Goal: Transaction & Acquisition: Book appointment/travel/reservation

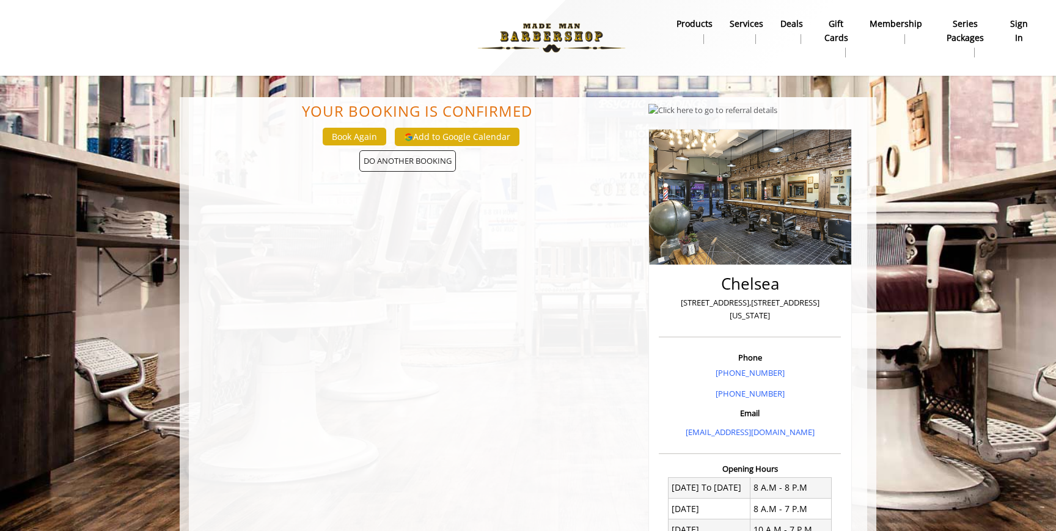
click at [1017, 35] on b "sign in" at bounding box center [1019, 30] width 21 height 27
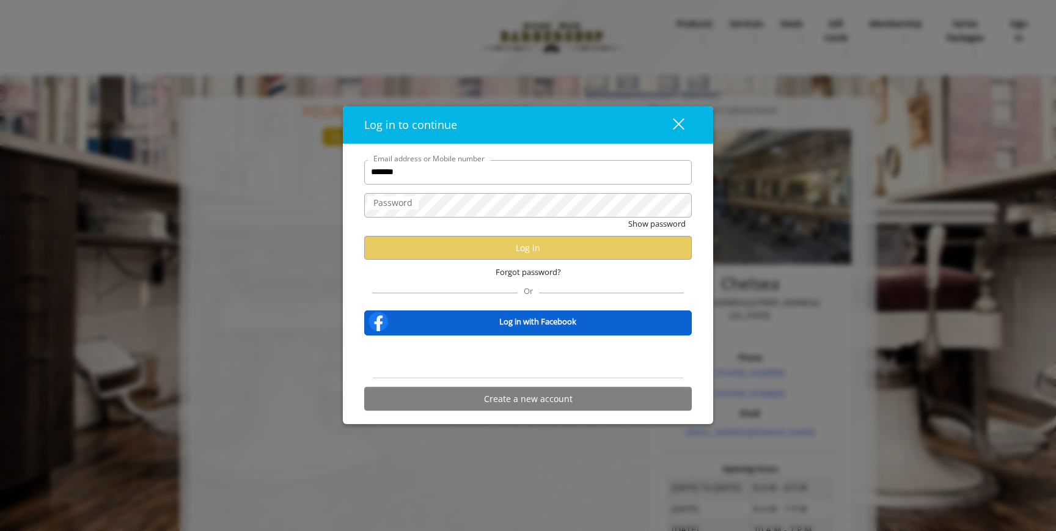
type input "**********"
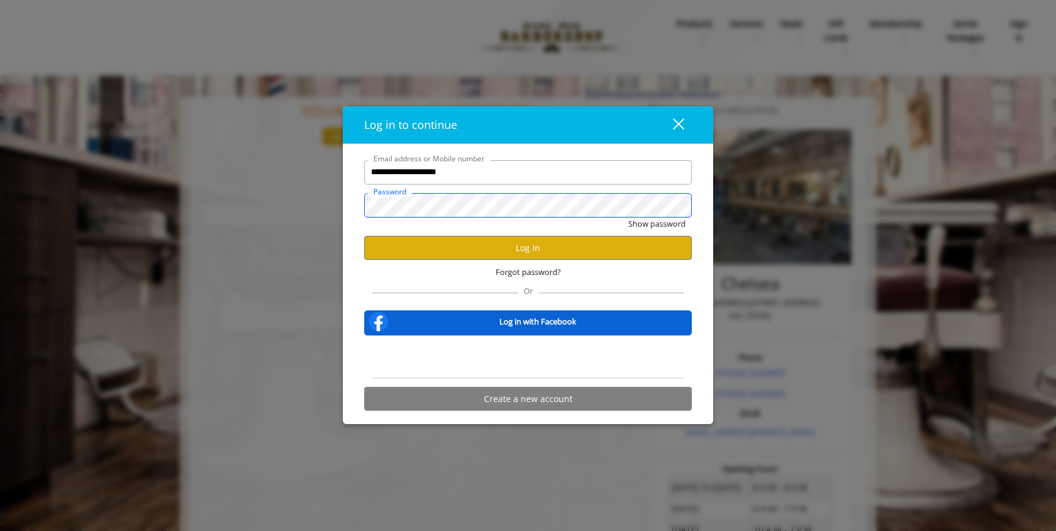
click at [628, 217] on button "Show password" at bounding box center [656, 223] width 57 height 13
click at [515, 252] on button "Log in" at bounding box center [527, 248] width 327 height 24
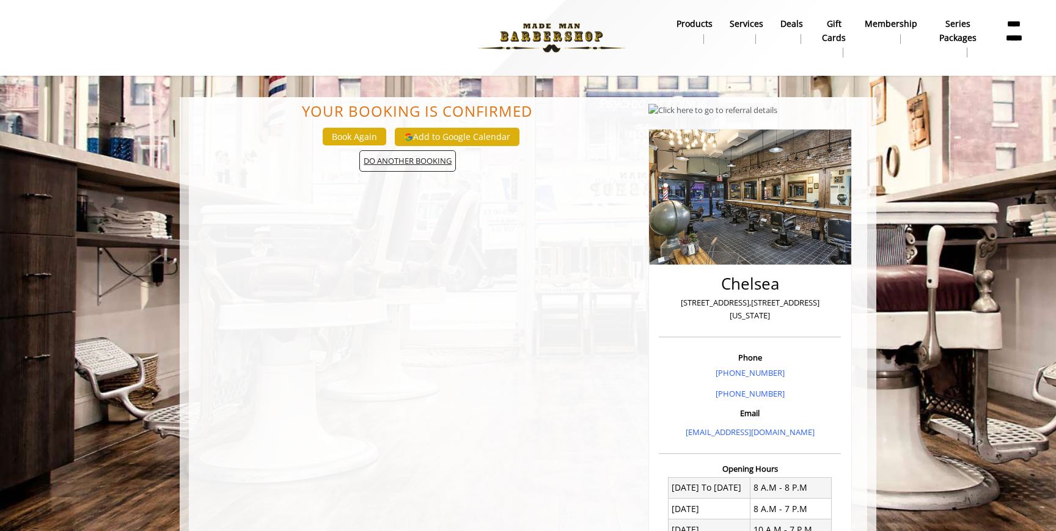
click at [400, 160] on span "DO ANOTHER BOOKING" at bounding box center [407, 160] width 97 height 21
click at [355, 139] on button "Book Again" at bounding box center [355, 137] width 64 height 18
click at [745, 20] on b "Services" at bounding box center [746, 23] width 34 height 13
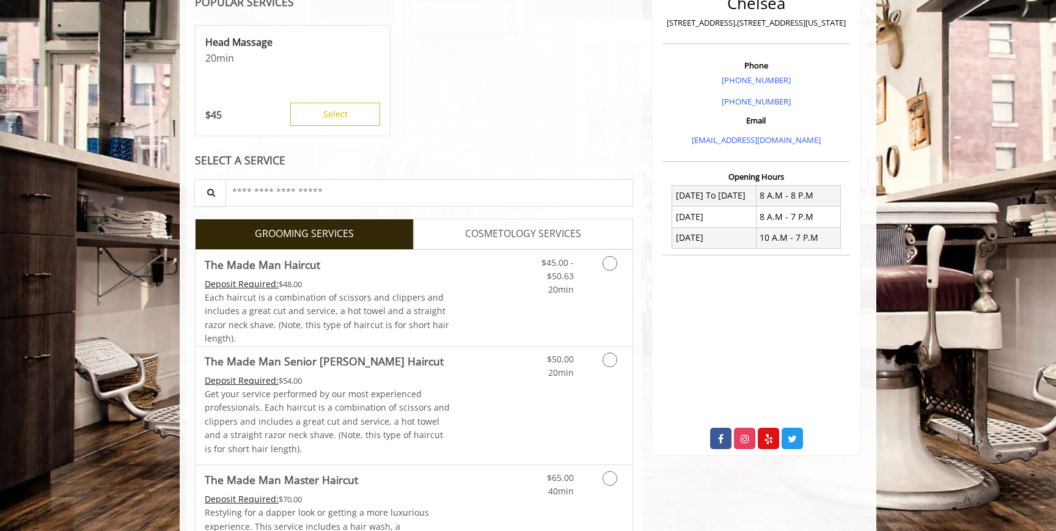
scroll to position [313, 0]
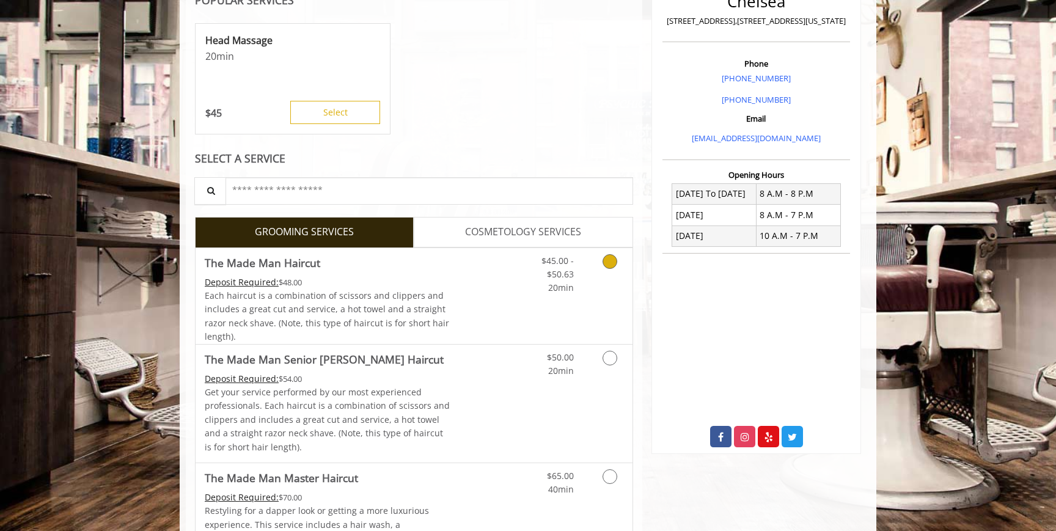
click at [615, 264] on icon "Grooming services" at bounding box center [609, 261] width 15 height 15
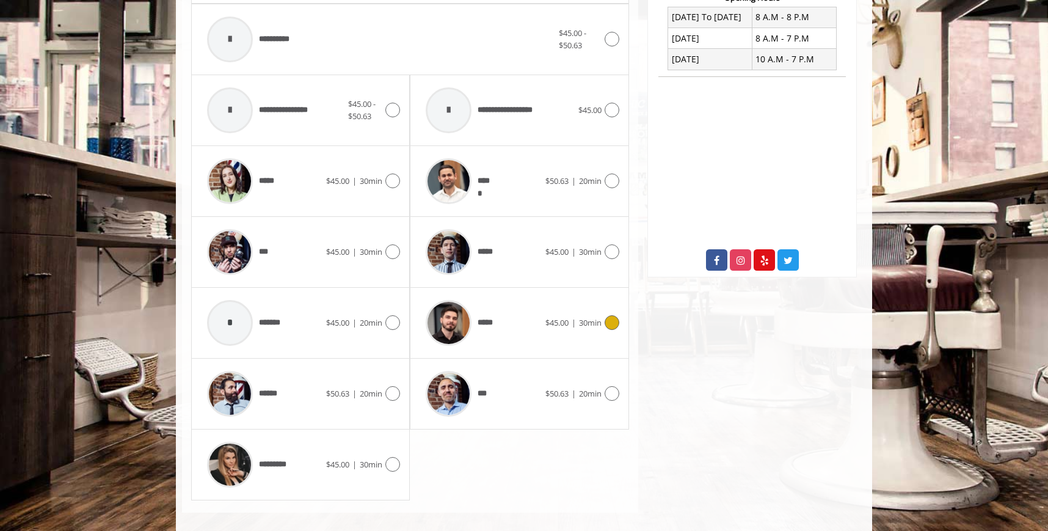
scroll to position [501, 0]
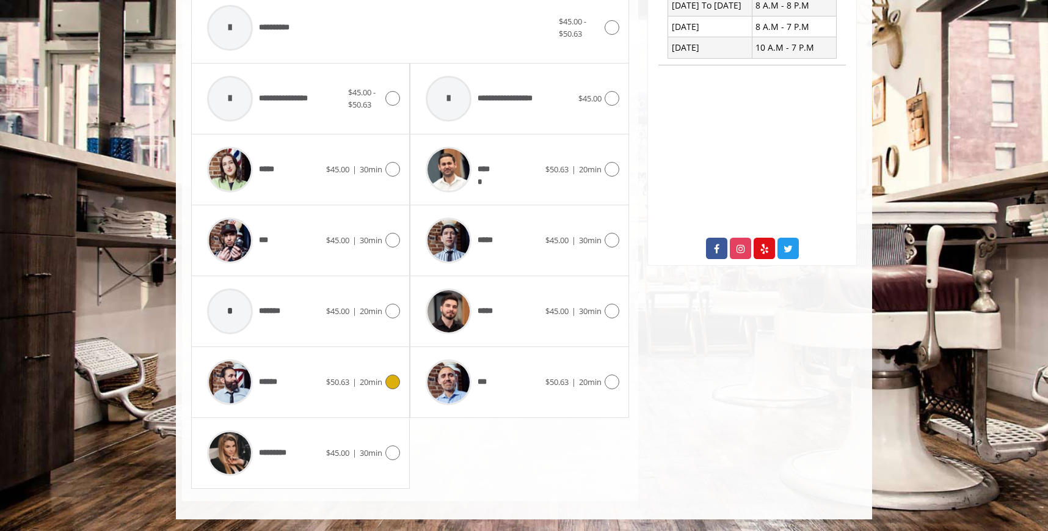
click at [385, 385] on div at bounding box center [391, 381] width 18 height 15
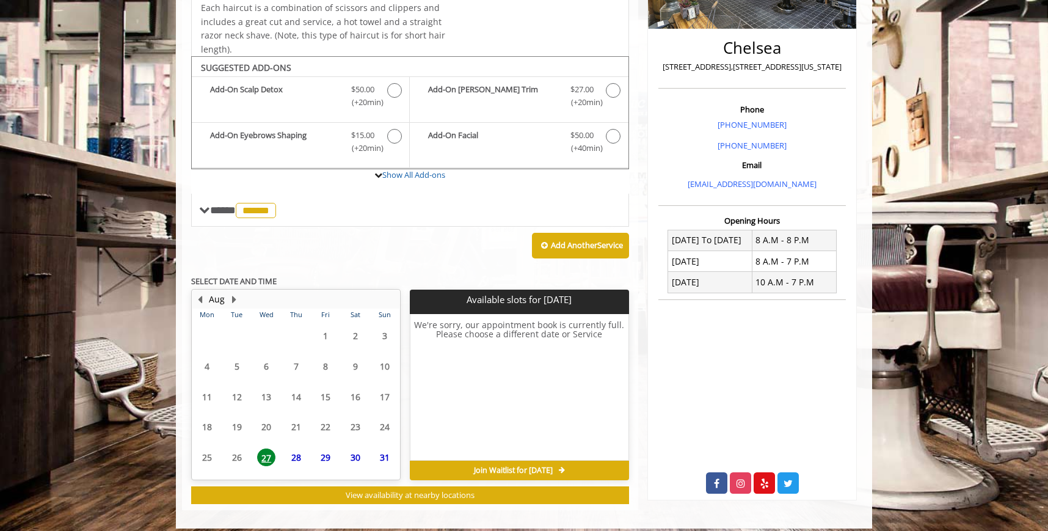
scroll to position [276, 0]
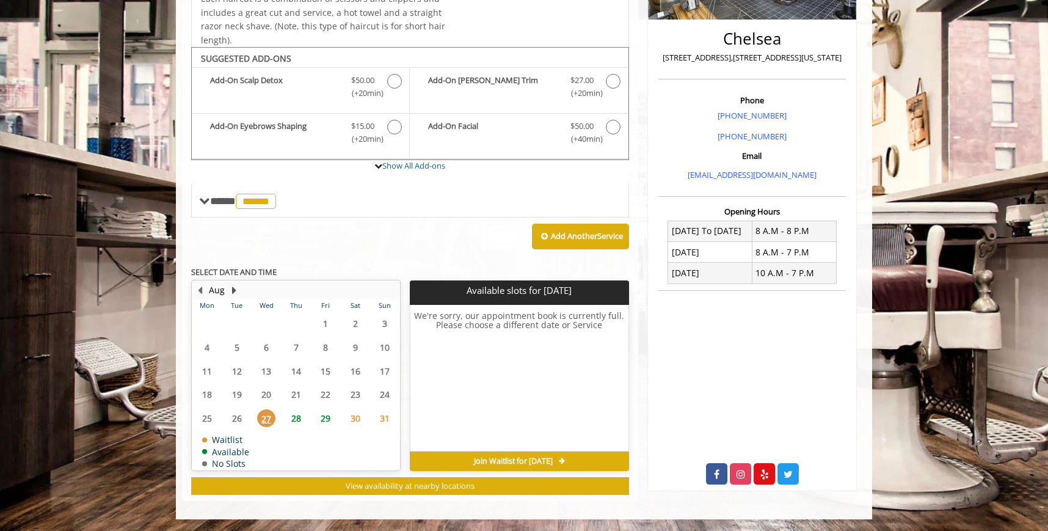
click at [230, 288] on button "Next Month" at bounding box center [234, 289] width 10 height 13
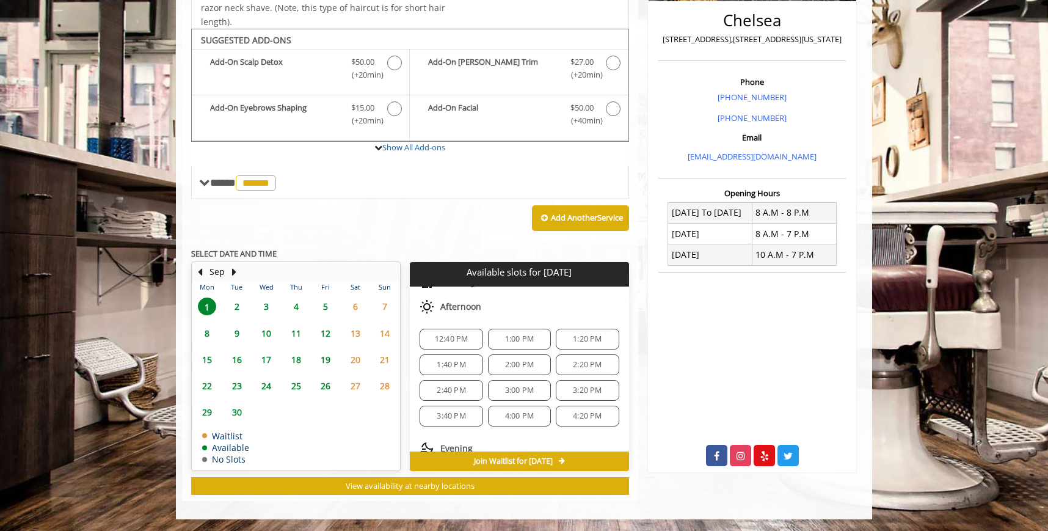
scroll to position [128, 0]
click at [239, 306] on span "2" at bounding box center [237, 307] width 18 height 18
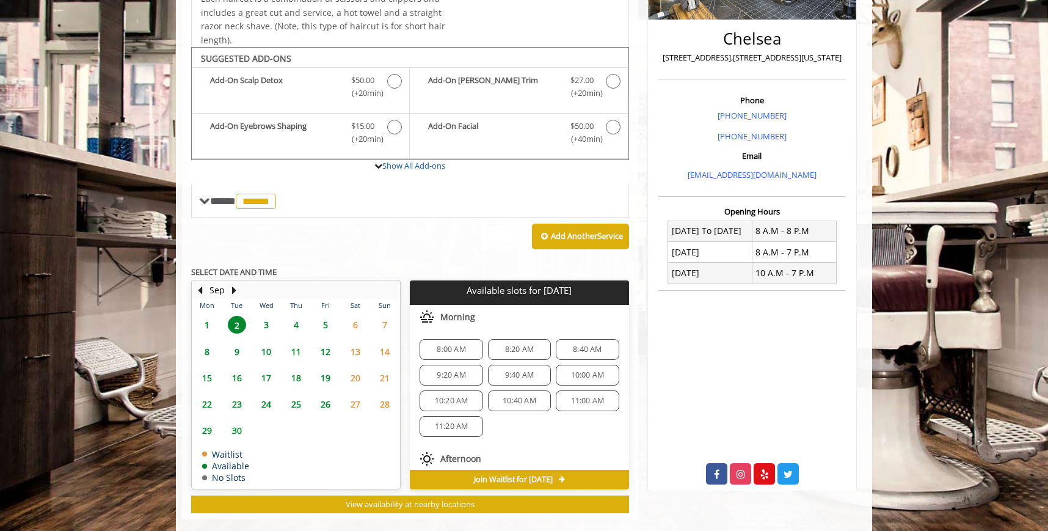
scroll to position [294, 0]
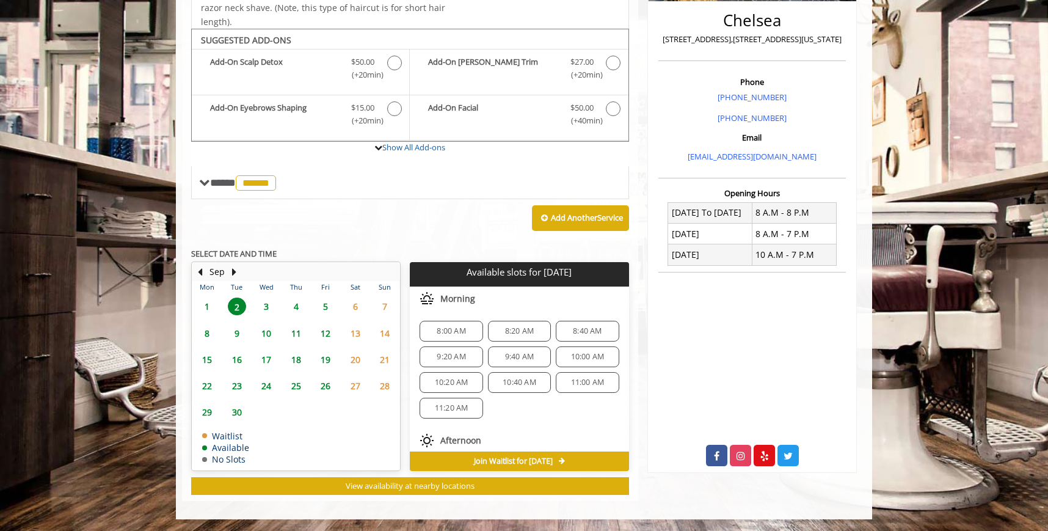
click at [208, 307] on span "1" at bounding box center [207, 307] width 18 height 18
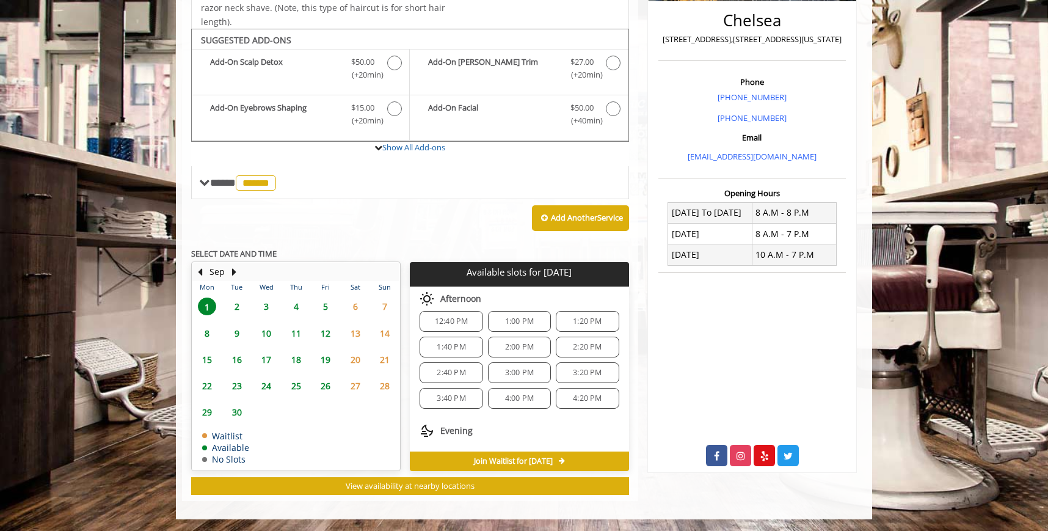
click at [464, 400] on span "3:40 PM" at bounding box center [451, 398] width 29 height 10
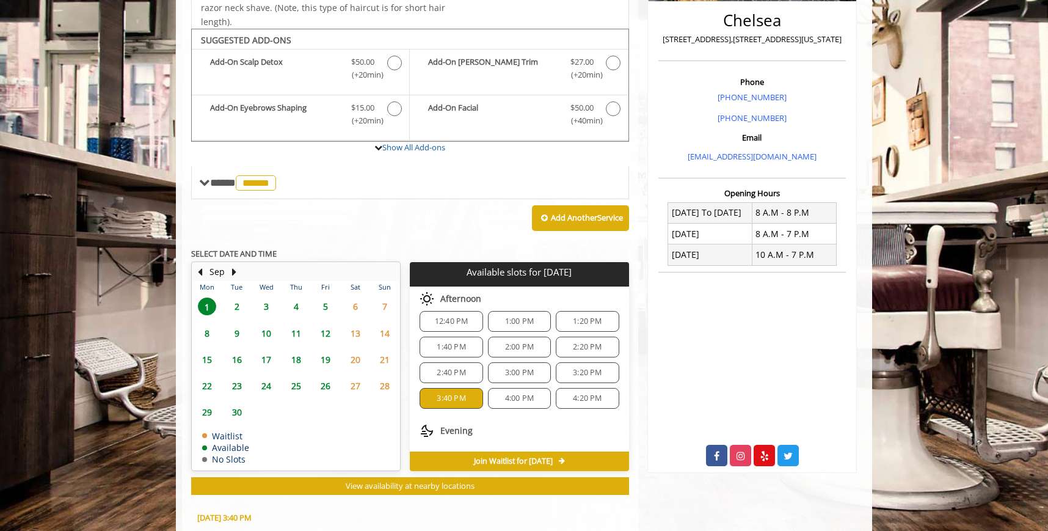
scroll to position [514, 0]
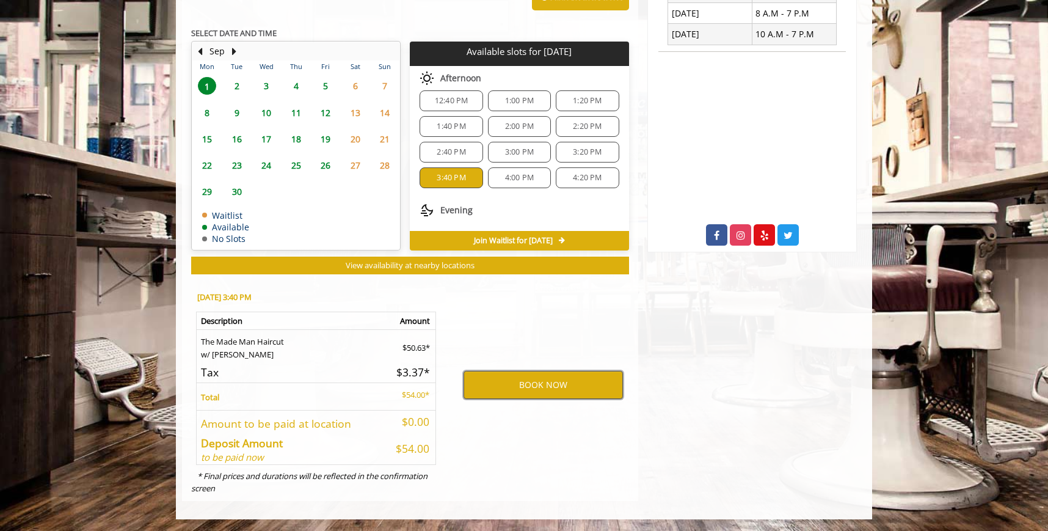
click at [531, 379] on button "BOOK NOW" at bounding box center [543, 385] width 159 height 28
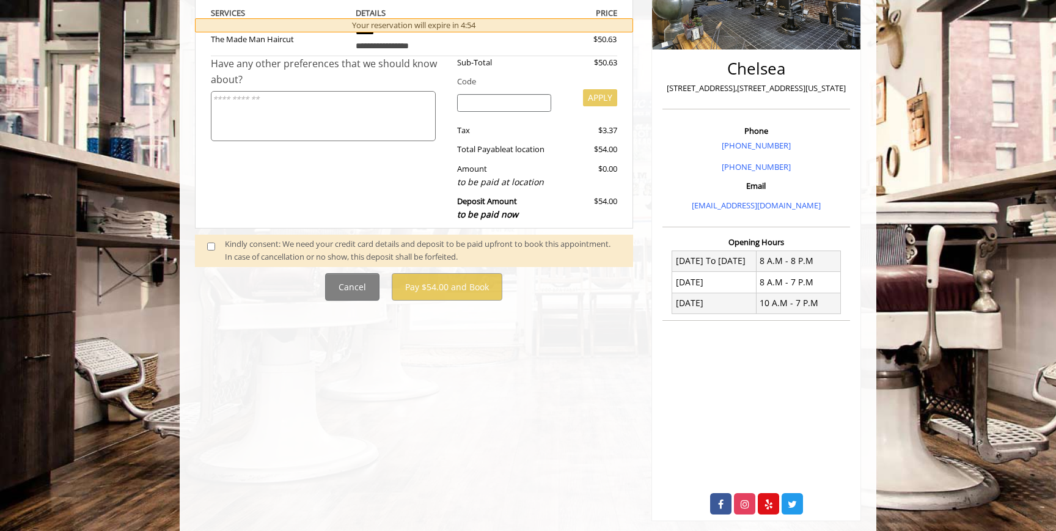
scroll to position [266, 0]
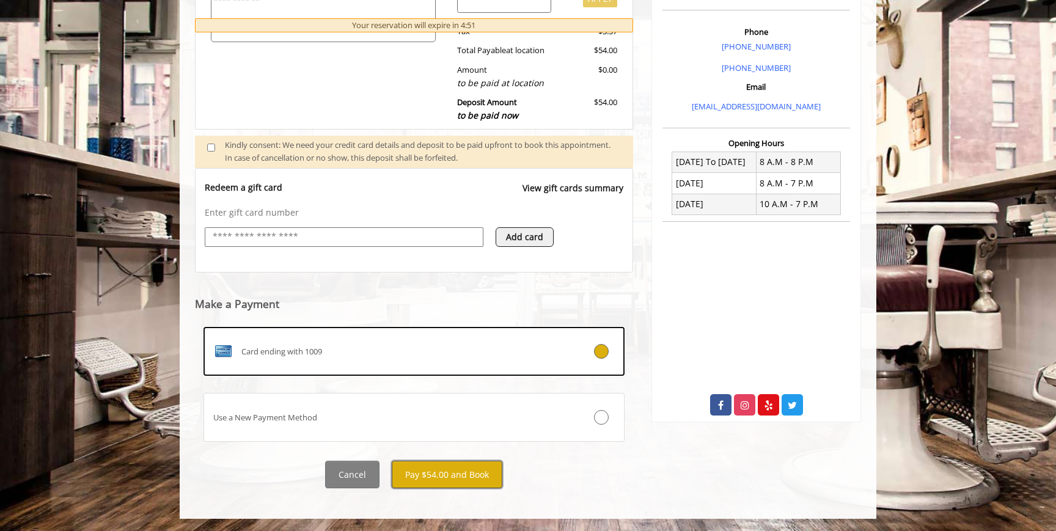
click at [470, 475] on button "Pay $54.00 and Book" at bounding box center [447, 474] width 111 height 27
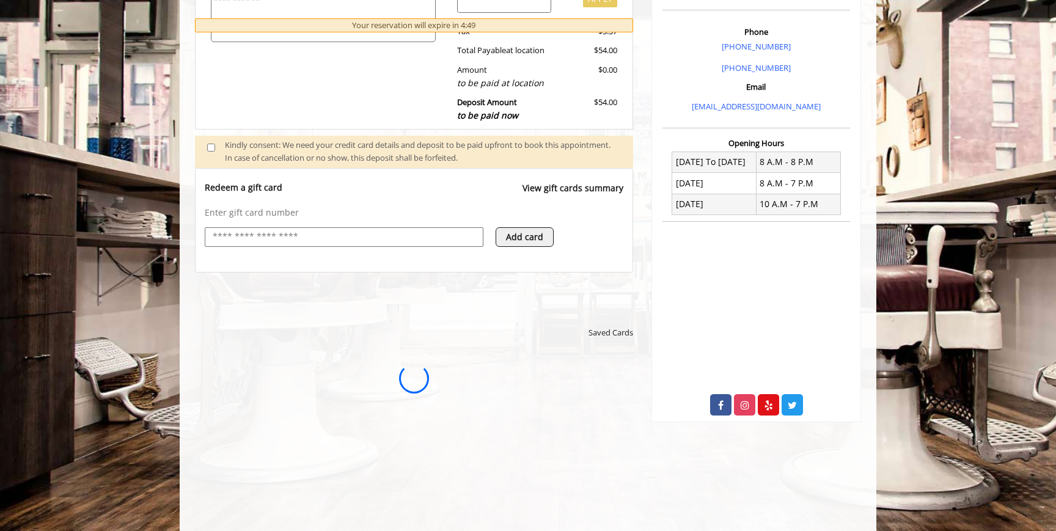
scroll to position [0, 0]
